Goal: Task Accomplishment & Management: Manage account settings

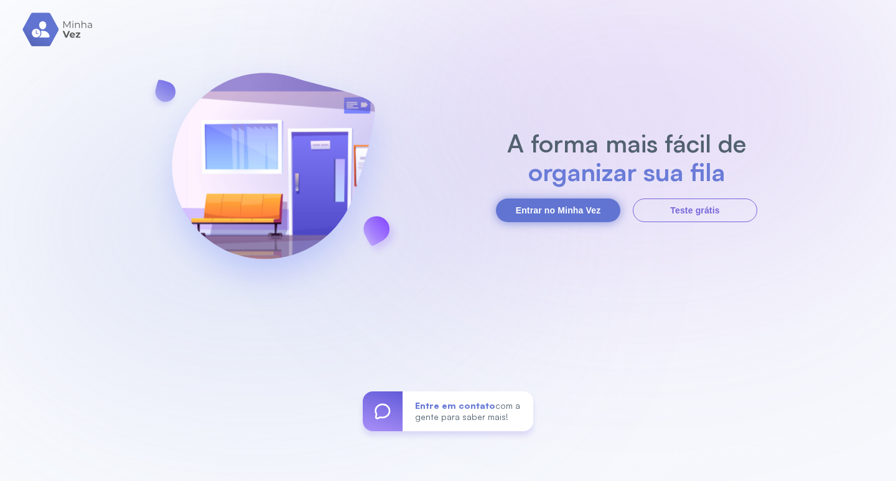
click at [561, 213] on button "Entrar no Minha Vez" at bounding box center [558, 210] width 124 height 24
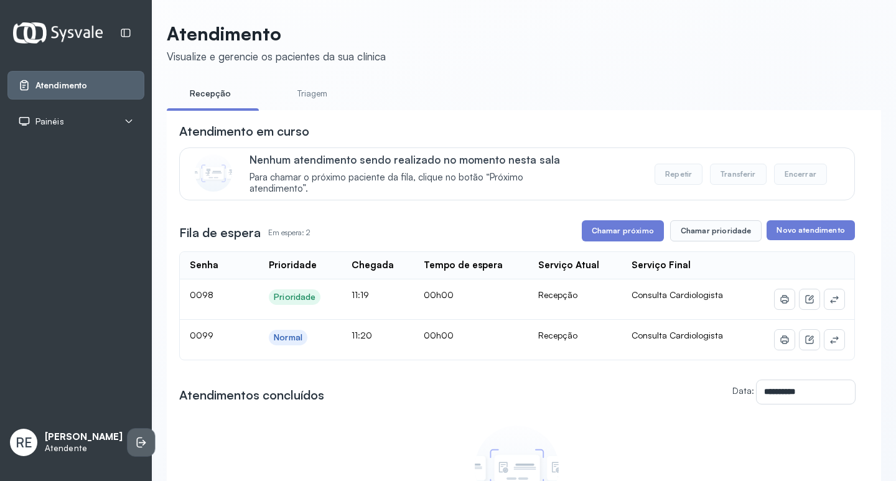
click at [139, 440] on icon at bounding box center [142, 443] width 7 height 6
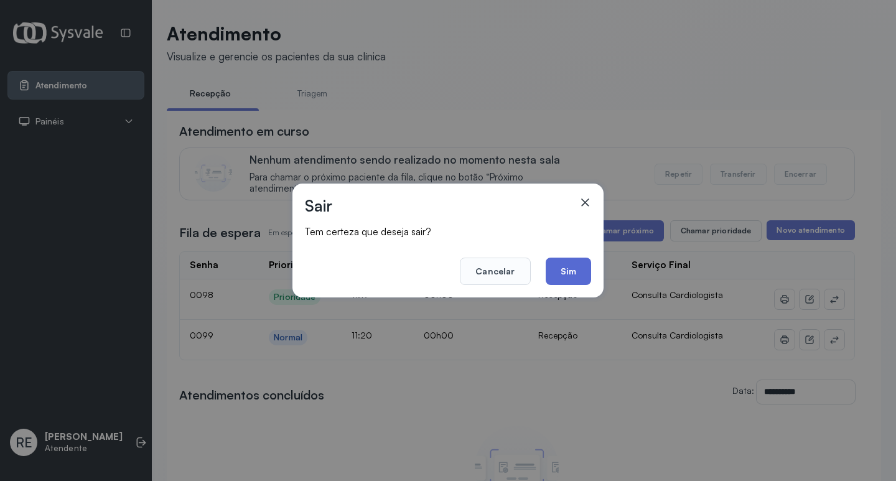
click at [562, 274] on button "Sim" at bounding box center [567, 271] width 45 height 27
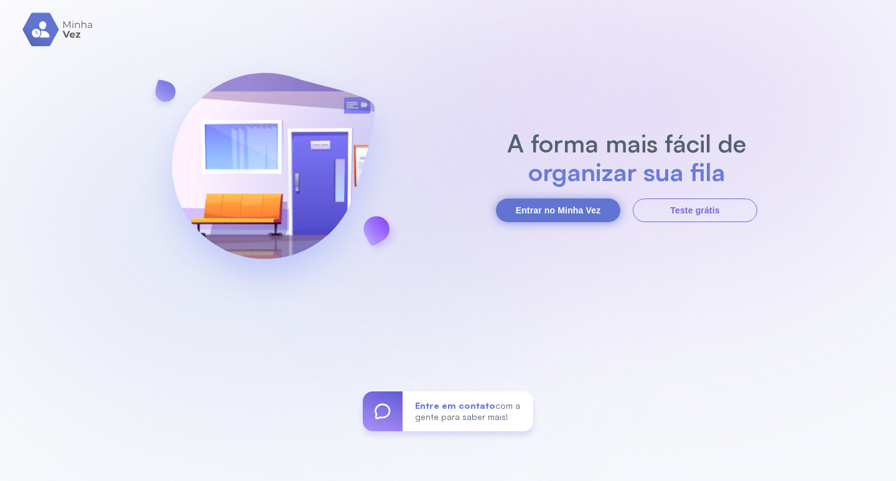
click at [548, 214] on button "Entrar no Minha Vez" at bounding box center [558, 210] width 124 height 24
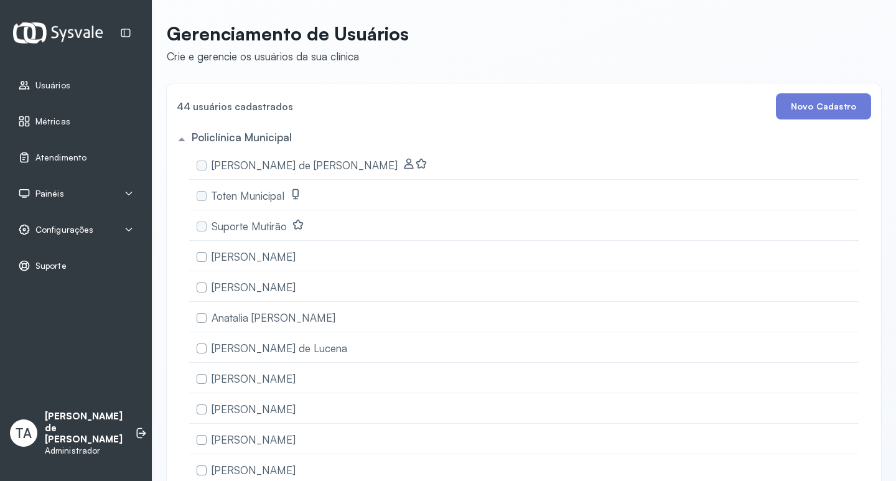
click at [123, 224] on div "Configurações" at bounding box center [76, 229] width 116 height 12
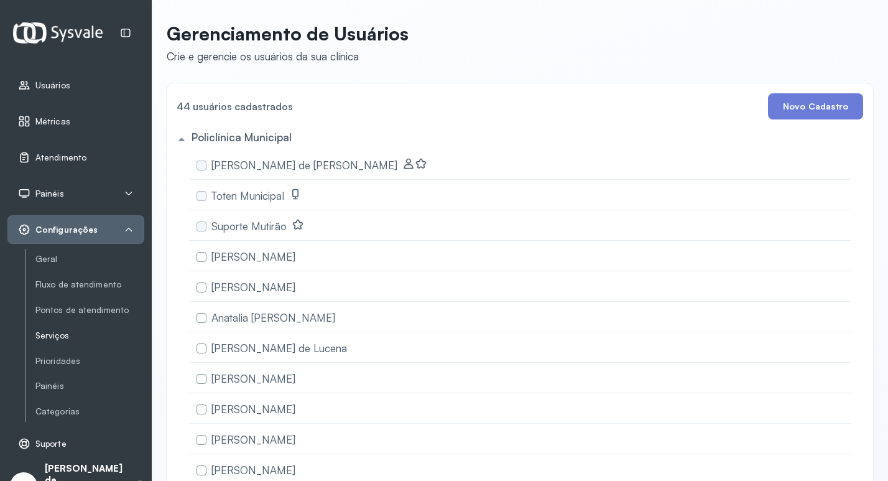
click at [61, 330] on link "Serviços" at bounding box center [89, 335] width 109 height 11
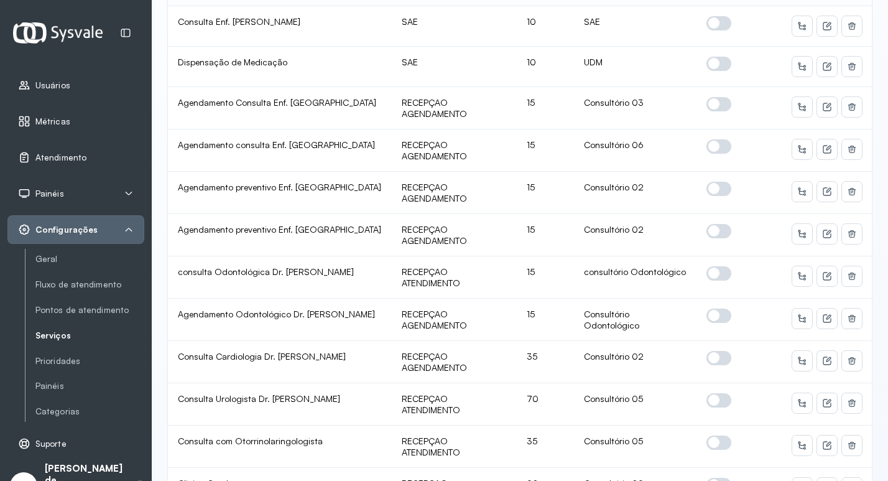
scroll to position [1677, 0]
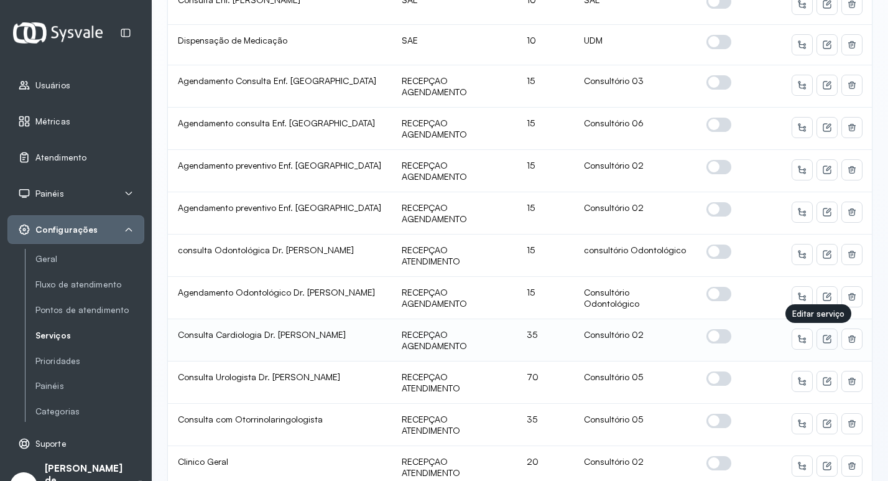
click at [822, 338] on icon at bounding box center [827, 339] width 10 height 10
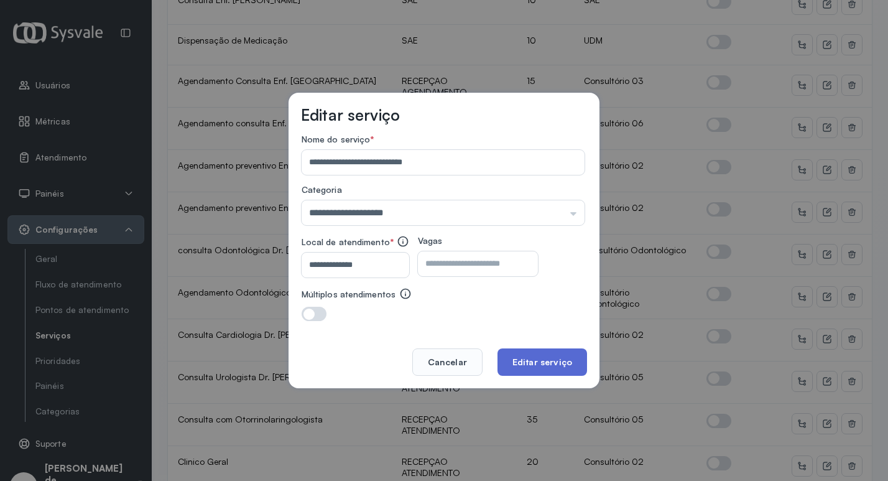
click at [536, 358] on button "Editar serviço" at bounding box center [543, 361] width 90 height 27
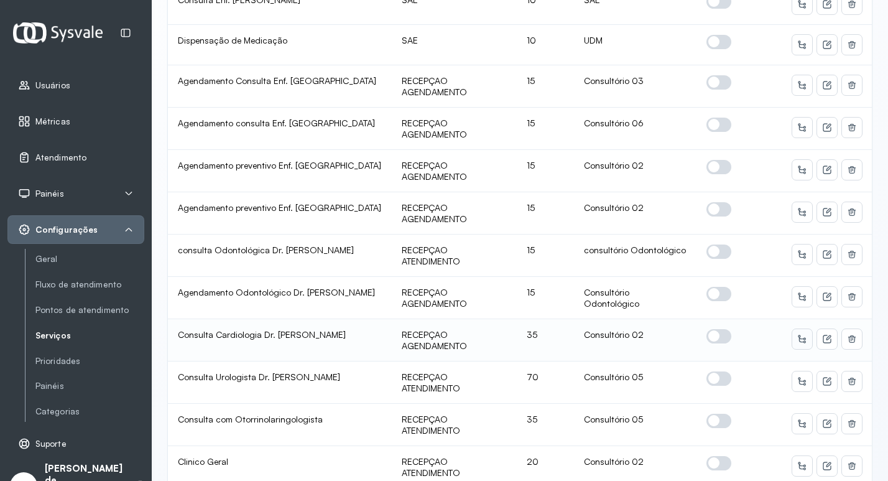
click at [798, 338] on icon at bounding box center [802, 339] width 8 height 8
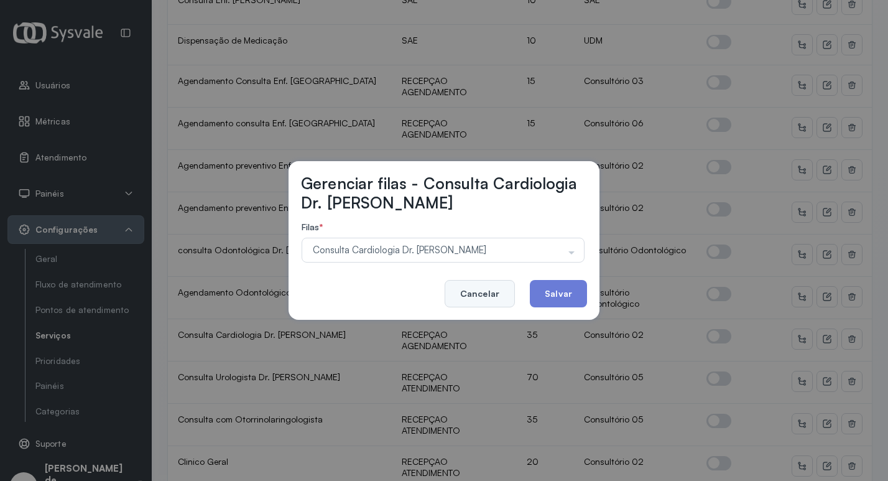
click at [493, 292] on button "Cancelar" at bounding box center [480, 293] width 70 height 27
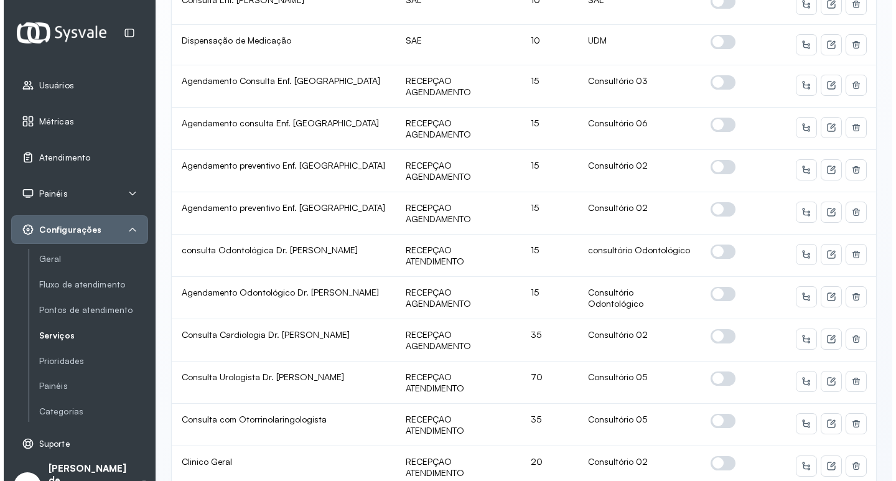
scroll to position [0, 0]
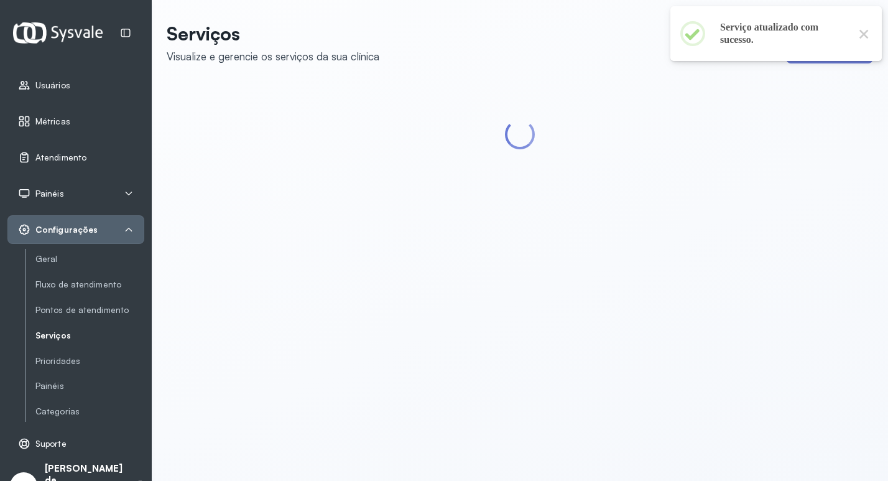
click at [715, 336] on div "Serviços Visualize e gerencie os serviços da sua clínica Novo serviço" at bounding box center [520, 240] width 736 height 481
click at [101, 231] on div "Configurações" at bounding box center [76, 229] width 116 height 12
click at [111, 231] on div "Configurações" at bounding box center [76, 229] width 116 height 12
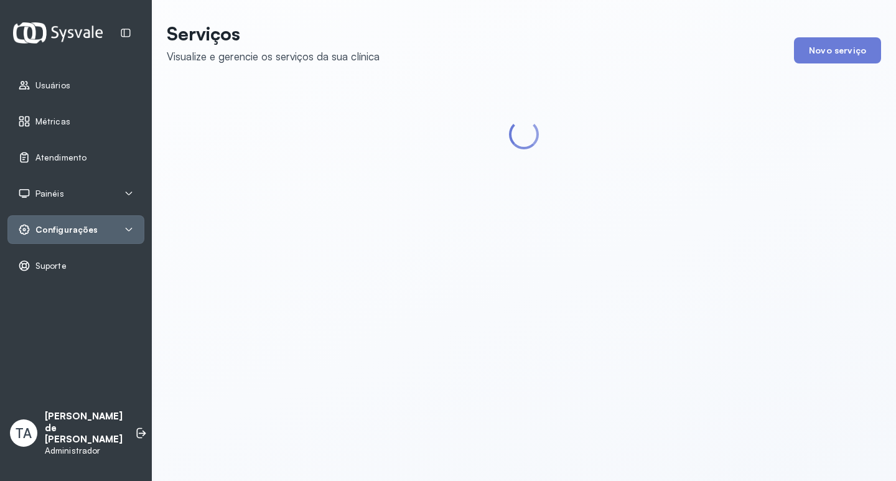
click at [124, 228] on icon at bounding box center [129, 230] width 10 height 10
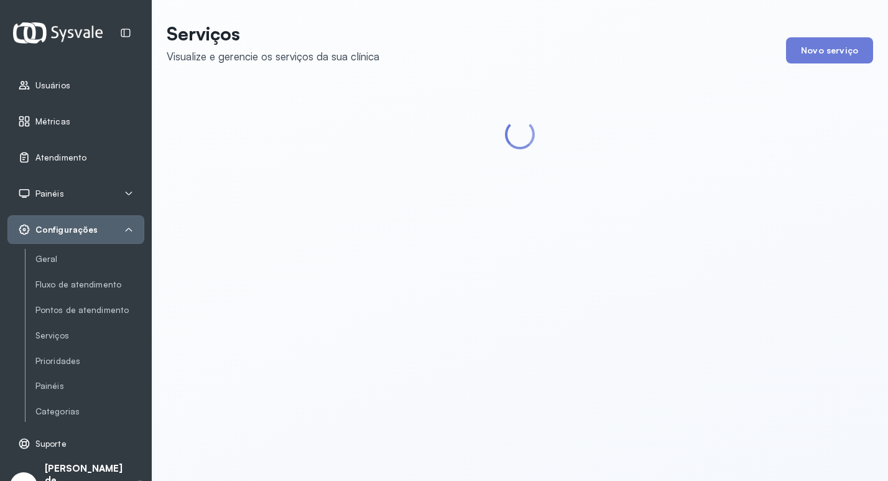
click at [115, 219] on div "Configurações" at bounding box center [75, 229] width 137 height 29
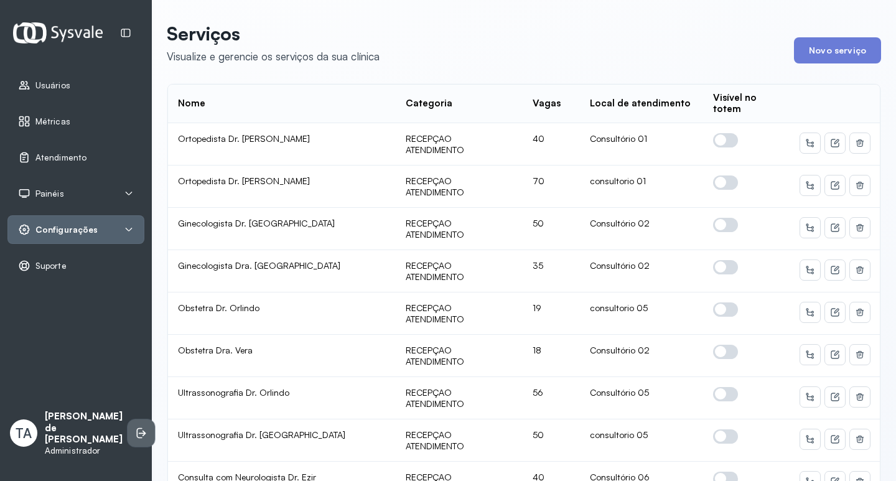
click at [129, 423] on li at bounding box center [141, 432] width 27 height 27
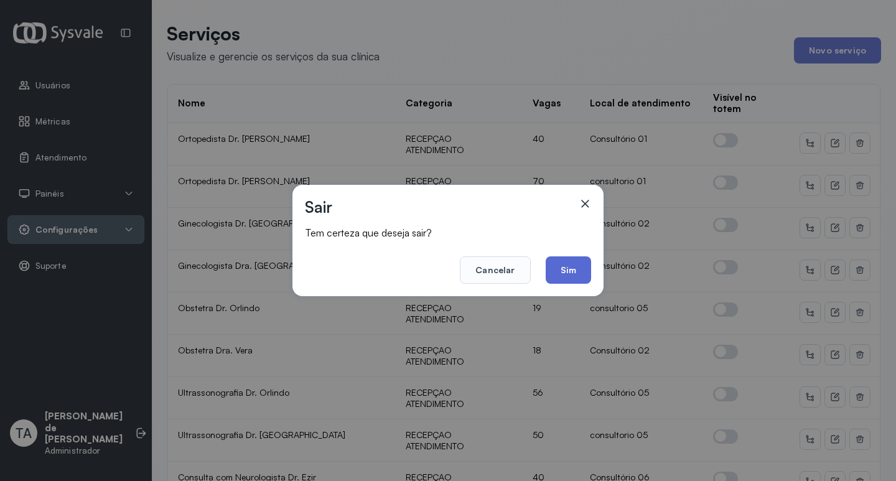
click at [560, 270] on button "Sim" at bounding box center [567, 269] width 45 height 27
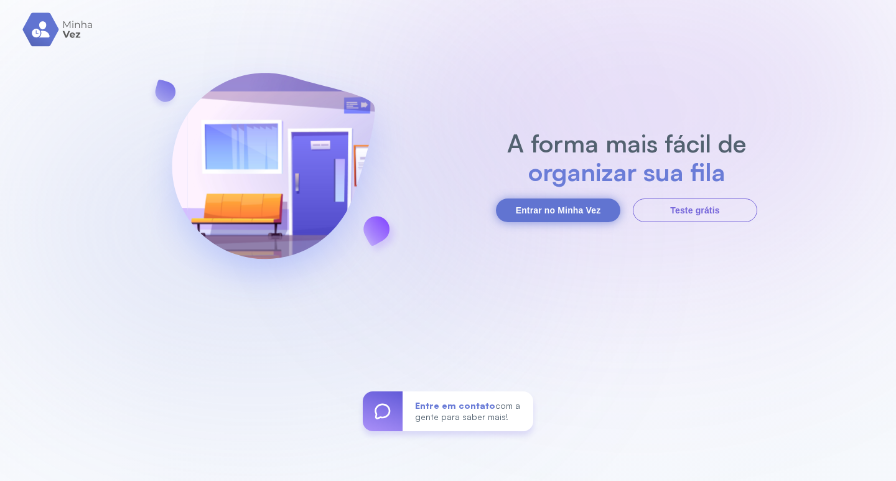
click at [549, 215] on button "Entrar no Minha Vez" at bounding box center [558, 210] width 124 height 24
